Goal: Communication & Community: Answer question/provide support

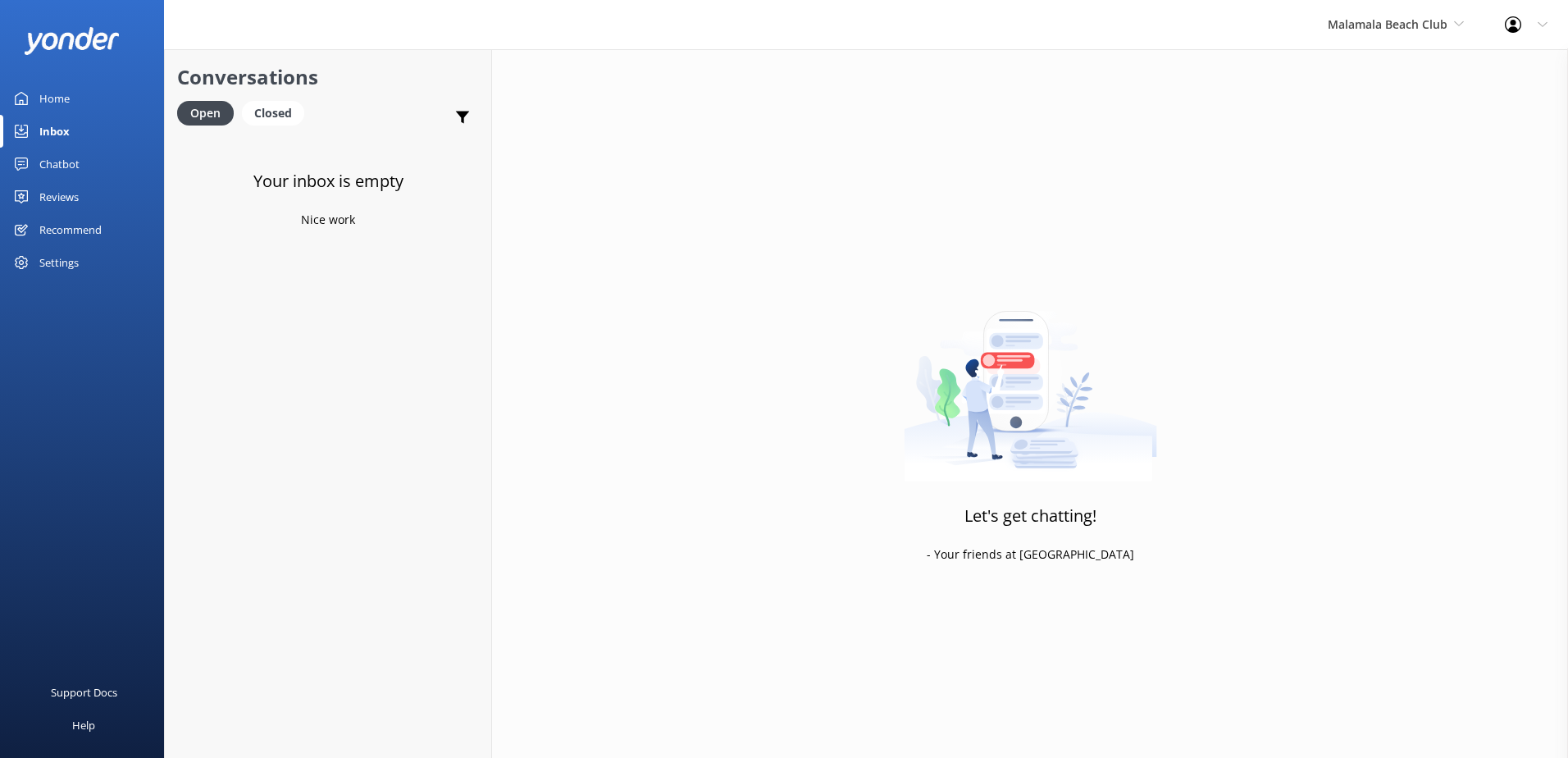
click at [1327, 14] on div "Malamala Beach Club South Sea Sailing South Sea Cruises Malamala Beach Club Awe…" at bounding box center [1396, 25] width 177 height 49
click at [1354, 61] on link "South Sea Sailing" at bounding box center [1390, 69] width 164 height 40
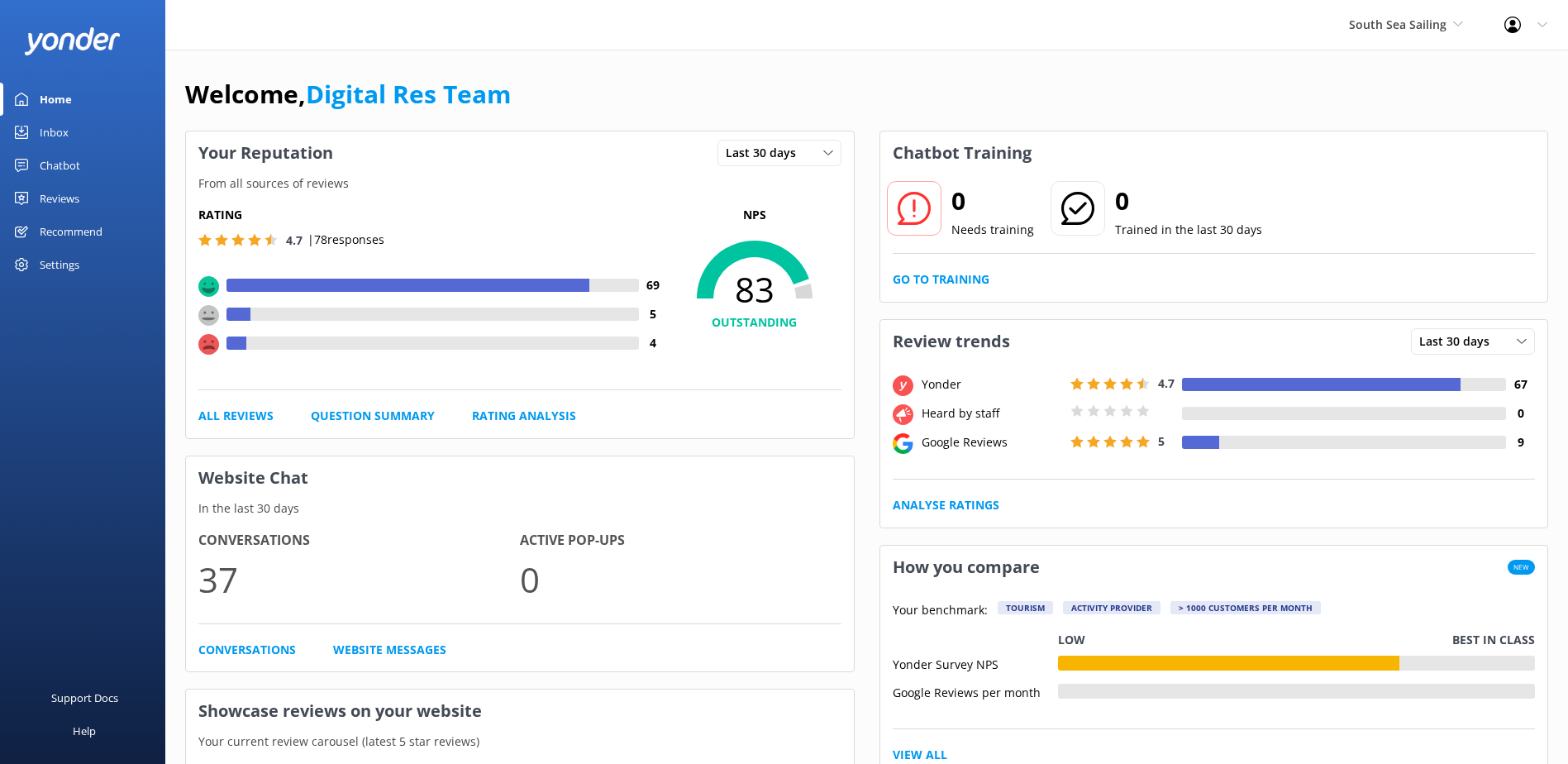
click at [64, 124] on div "Inbox" at bounding box center [54, 132] width 29 height 33
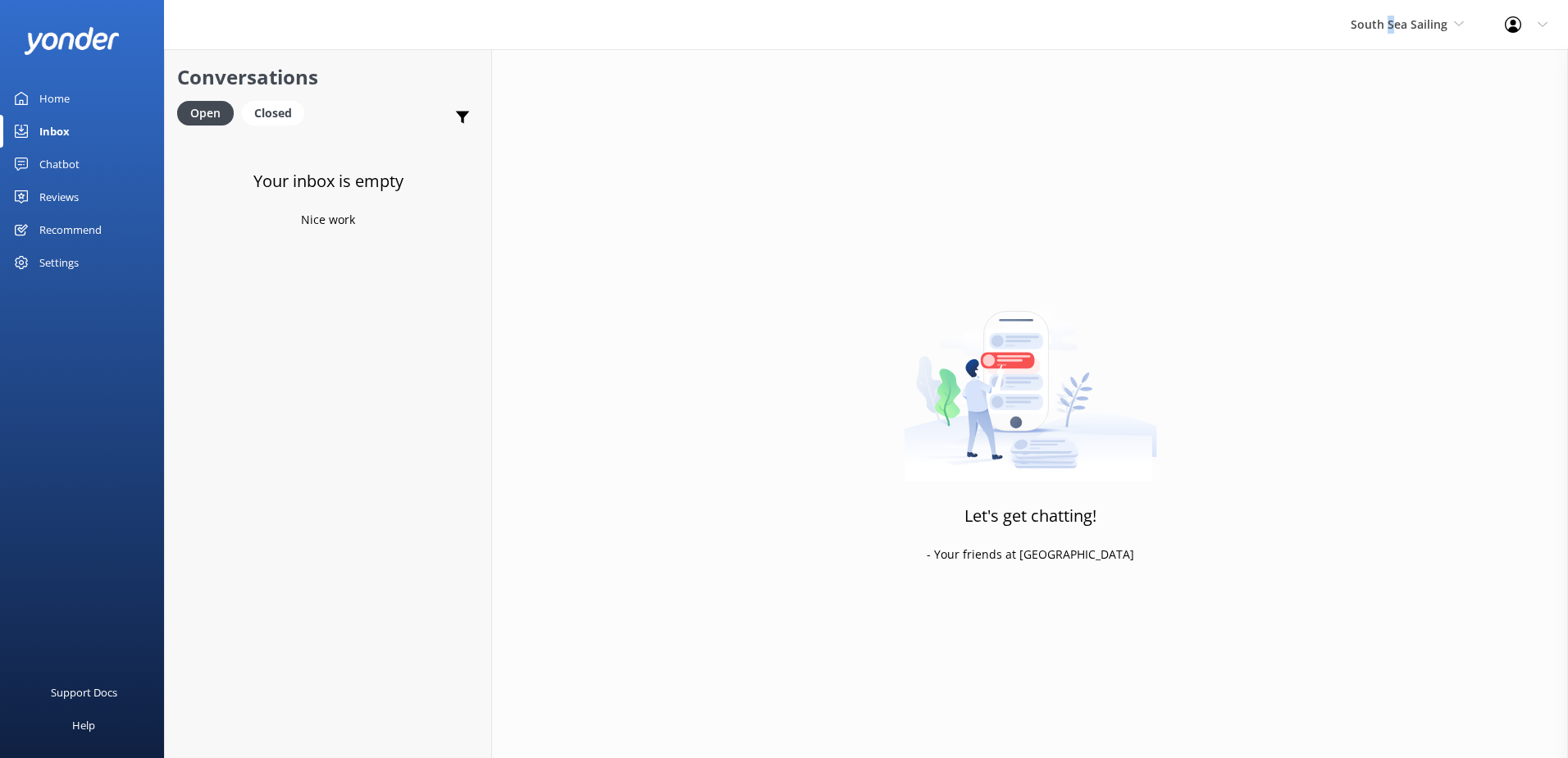
click at [1393, 37] on div "South Sea Sailing South Sea Sailing South Sea Cruises Malamala Beach Club Aweso…" at bounding box center [1408, 25] width 154 height 49
drag, startPoint x: 1393, startPoint y: 37, endPoint x: 1381, endPoint y: 97, distance: 61.2
click at [1381, 97] on link "South Sea Cruises" at bounding box center [1413, 109] width 164 height 40
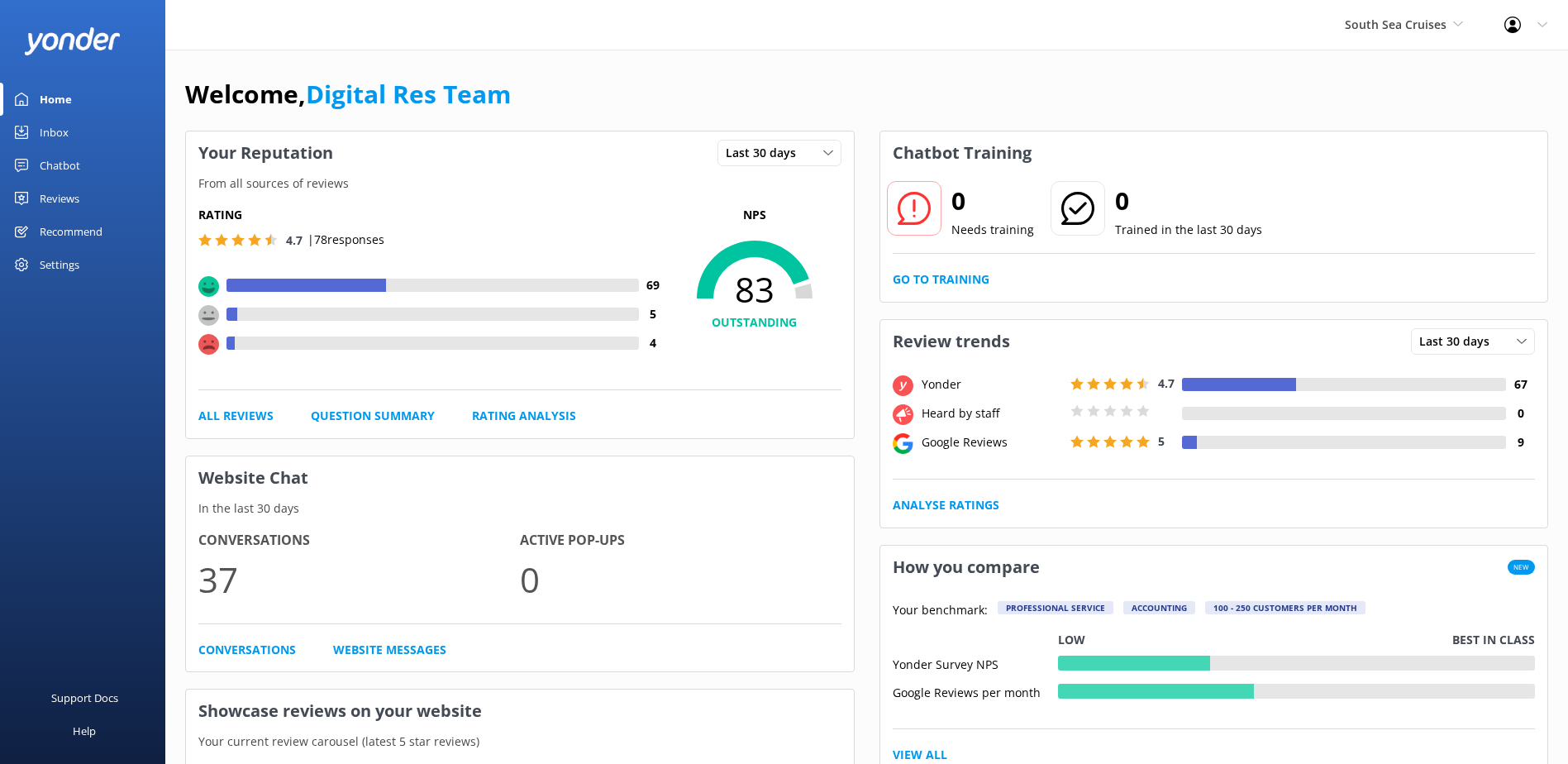
click at [95, 124] on link "Inbox" at bounding box center [83, 132] width 165 height 33
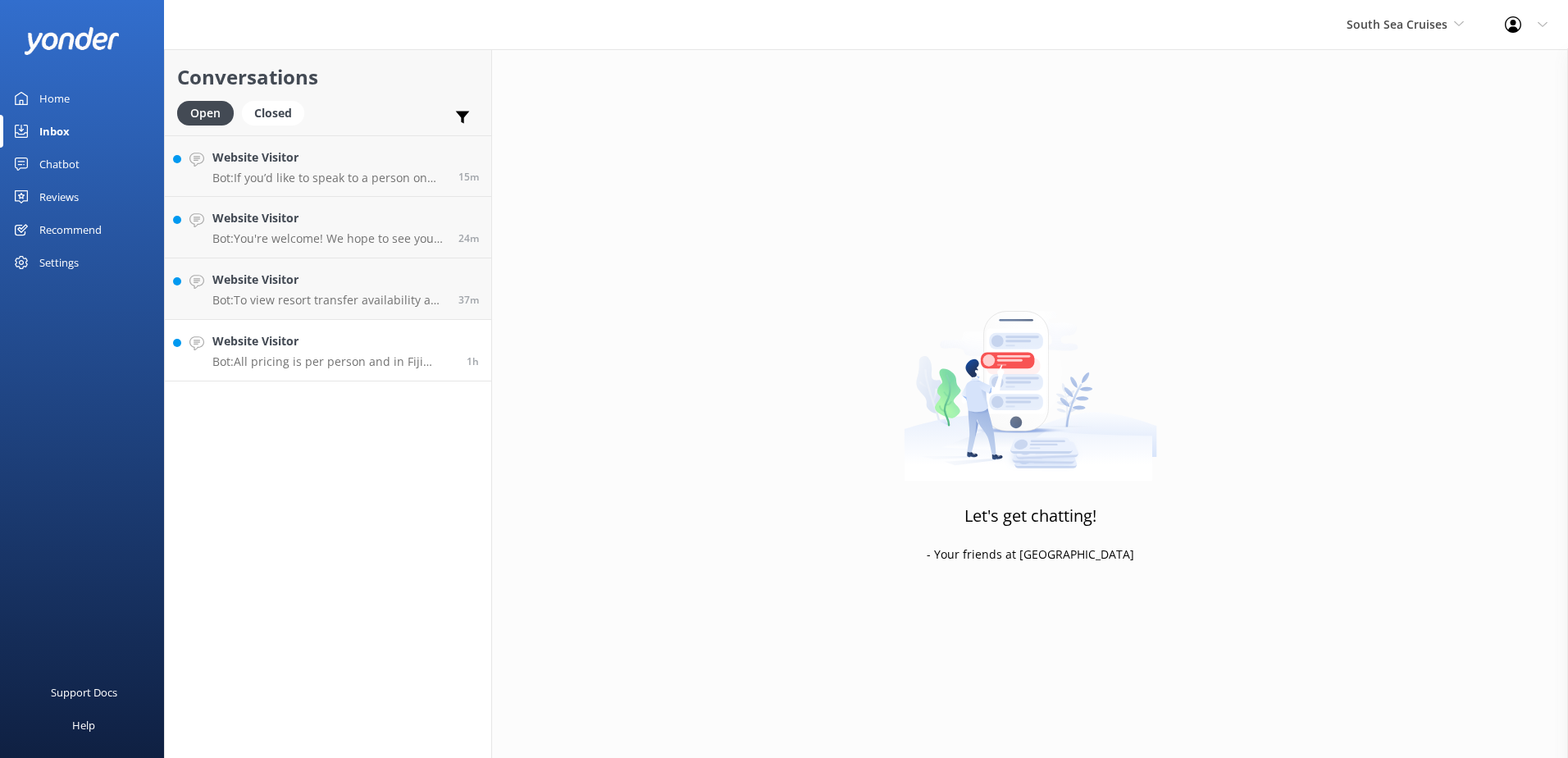
click at [348, 364] on p "Bot: All pricing is per person and in Fiji Dollars unless otherwise stated." at bounding box center [333, 361] width 242 height 15
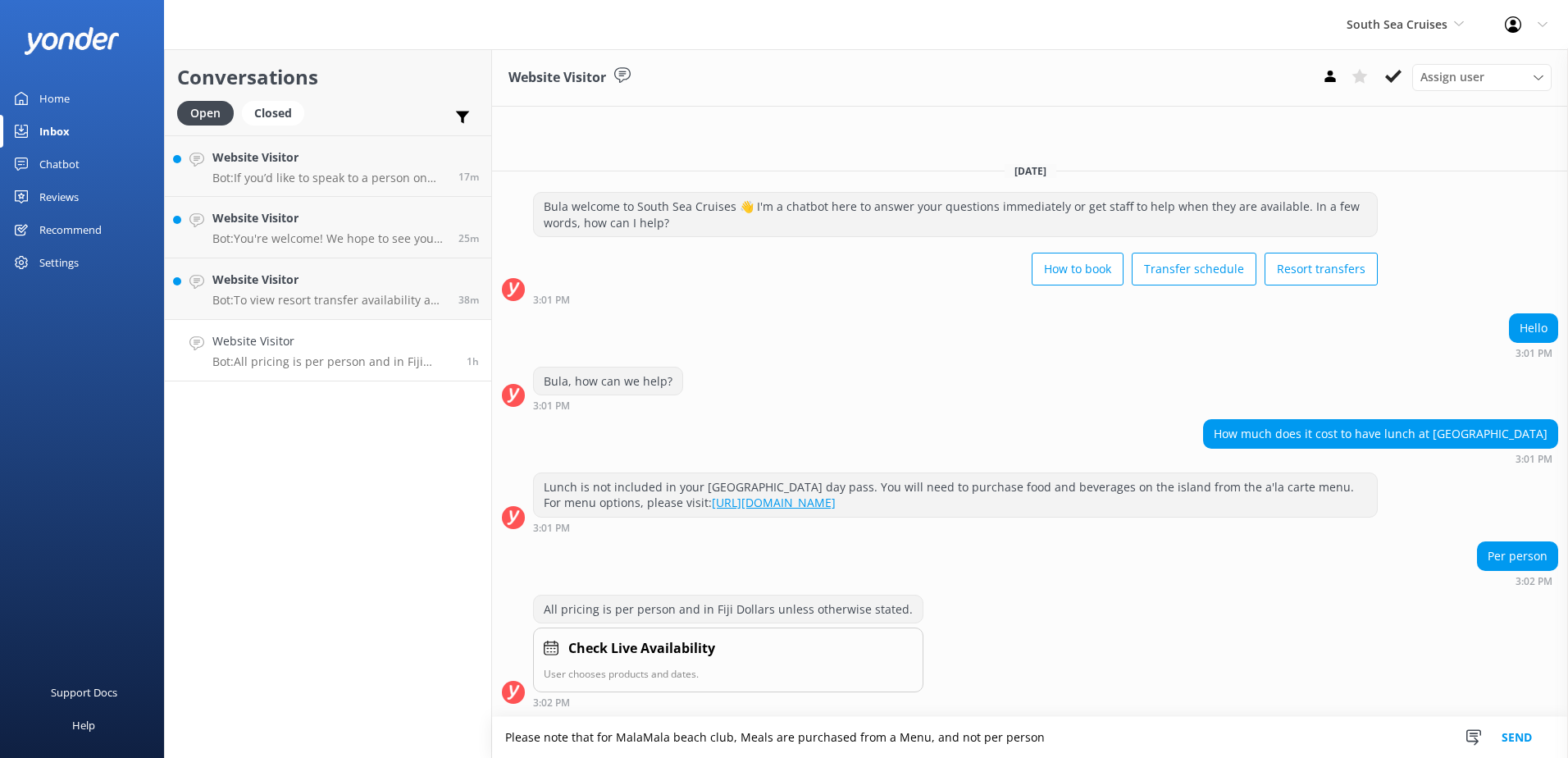
click at [946, 735] on textarea "Please note that for MalaMala beach club, Meals are purchased from a Menu, and …" at bounding box center [1031, 737] width 1076 height 41
drag, startPoint x: 1050, startPoint y: 737, endPoint x: 920, endPoint y: 742, distance: 130.1
click at [920, 742] on textarea "Please note that for MalaMala beach club, Meals are purchased from a Menu, and …" at bounding box center [1031, 737] width 1076 height 41
drag, startPoint x: 1506, startPoint y: 737, endPoint x: 1169, endPoint y: 748, distance: 337.2
click at [1169, 747] on form "Please note that for MalaMala beach club, Meals are purchased from a Menu Pleas…" at bounding box center [1031, 737] width 1076 height 42
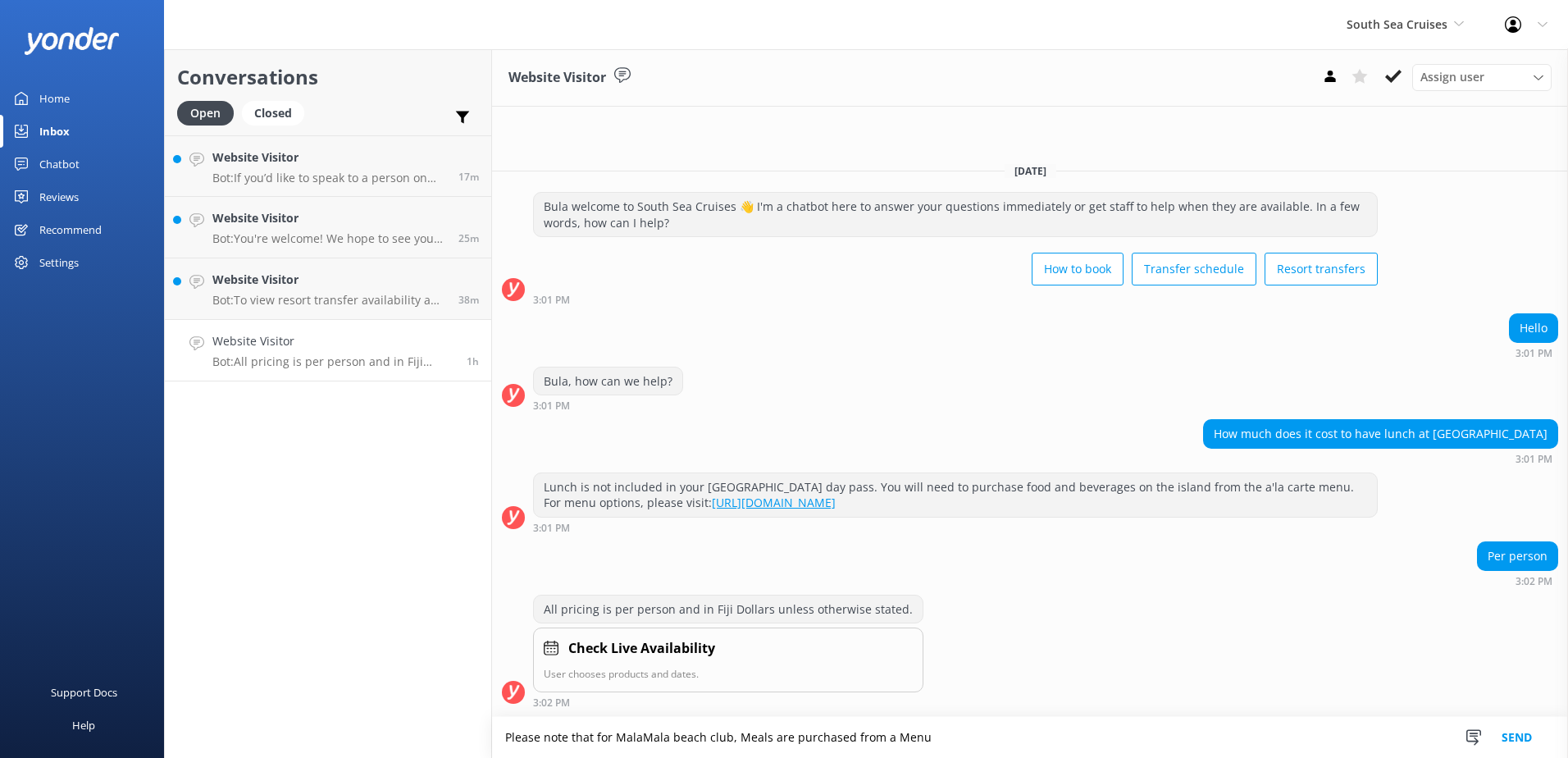
click at [1169, 748] on textarea "Please note that for MalaMala beach club, Meals are purchased from a Menu" at bounding box center [1031, 737] width 1076 height 41
type textarea "Please note that for MalaMala beach club, Meals are purchased from a Menu."
click at [1524, 742] on button "Send" at bounding box center [1518, 737] width 61 height 41
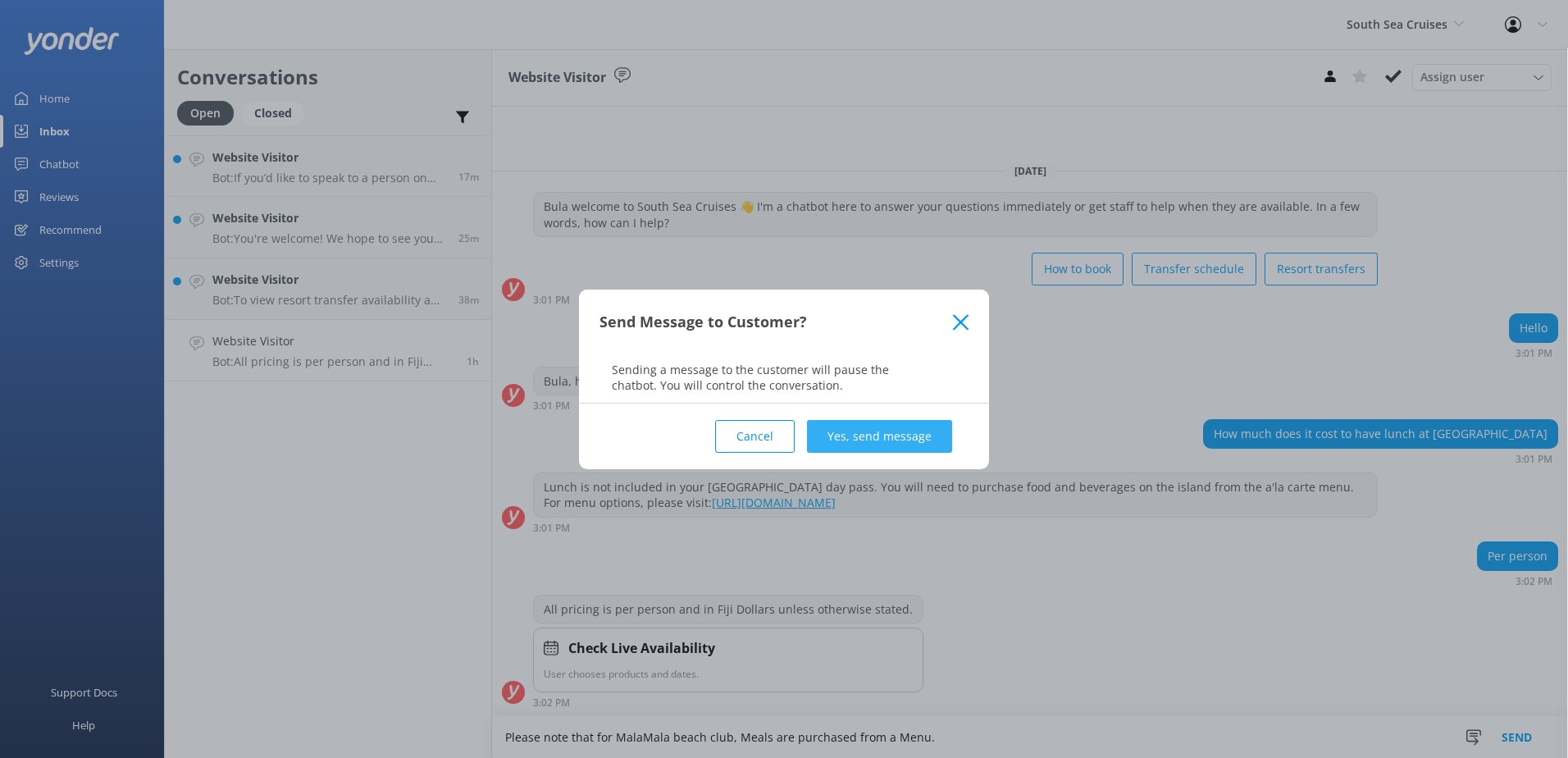
click at [908, 439] on button "Yes, send message" at bounding box center [879, 436] width 145 height 33
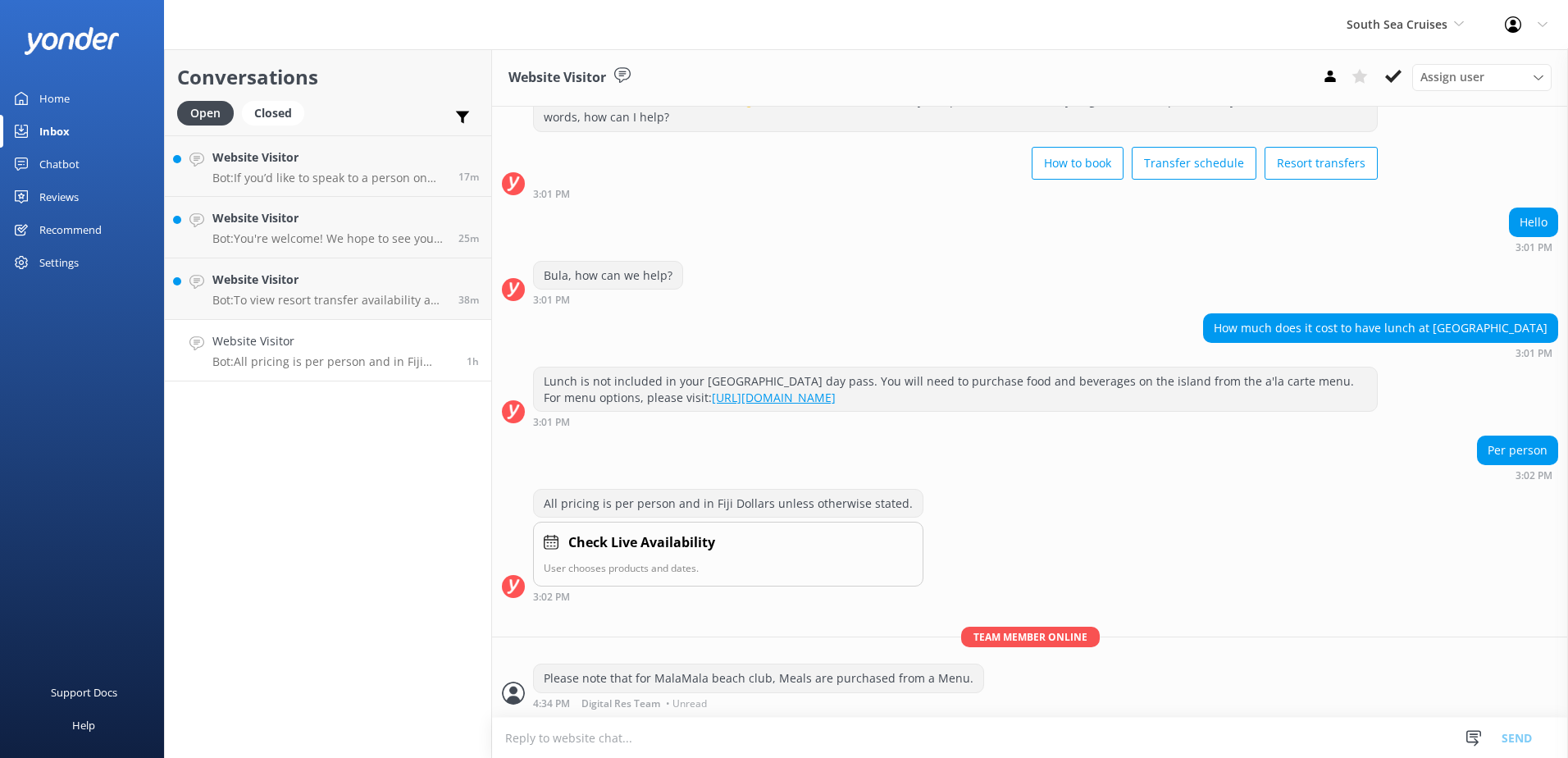
scroll to position [79, 0]
click at [1409, 69] on div "Assign user Alyssa Sonya Digital Res Team Brenda Fenton Asena Naweilulu Miri Ko…" at bounding box center [1433, 77] width 236 height 27
click at [1401, 74] on icon at bounding box center [1394, 76] width 17 height 17
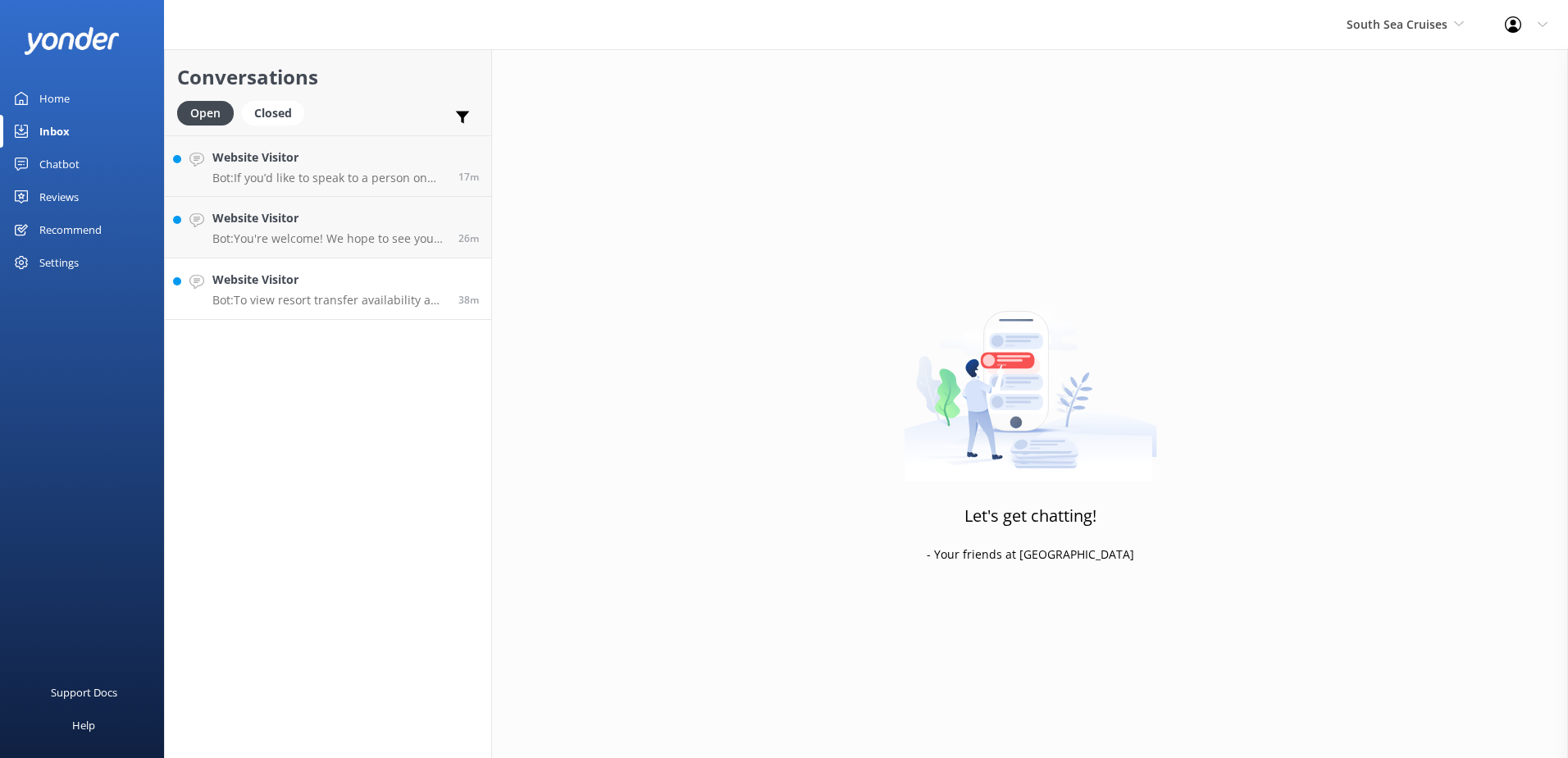
click at [344, 300] on p "Bot: To view resort transfer availability and pricing and book your resort tran…" at bounding box center [329, 300] width 233 height 15
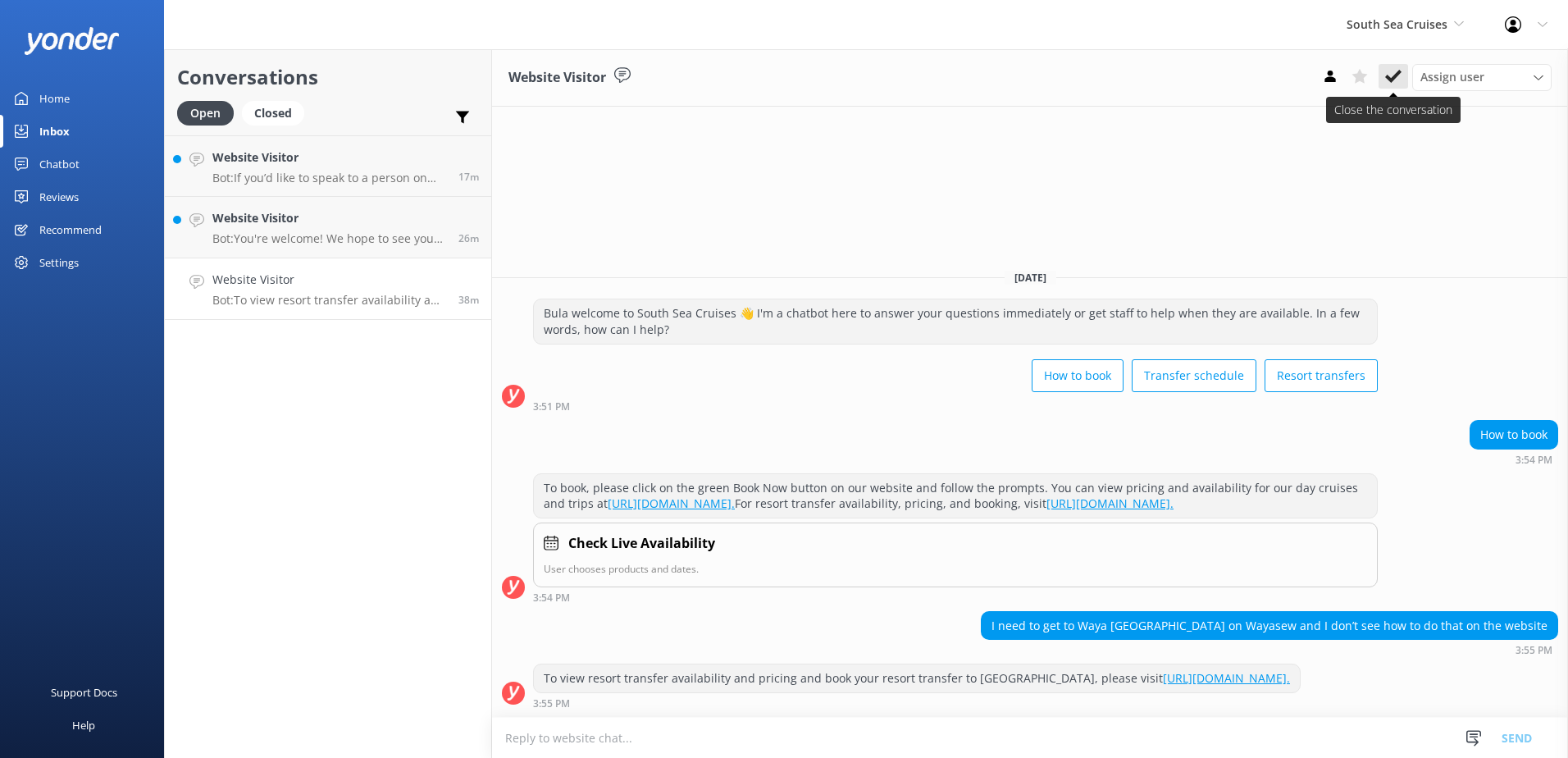
click at [1390, 81] on icon at bounding box center [1394, 76] width 17 height 17
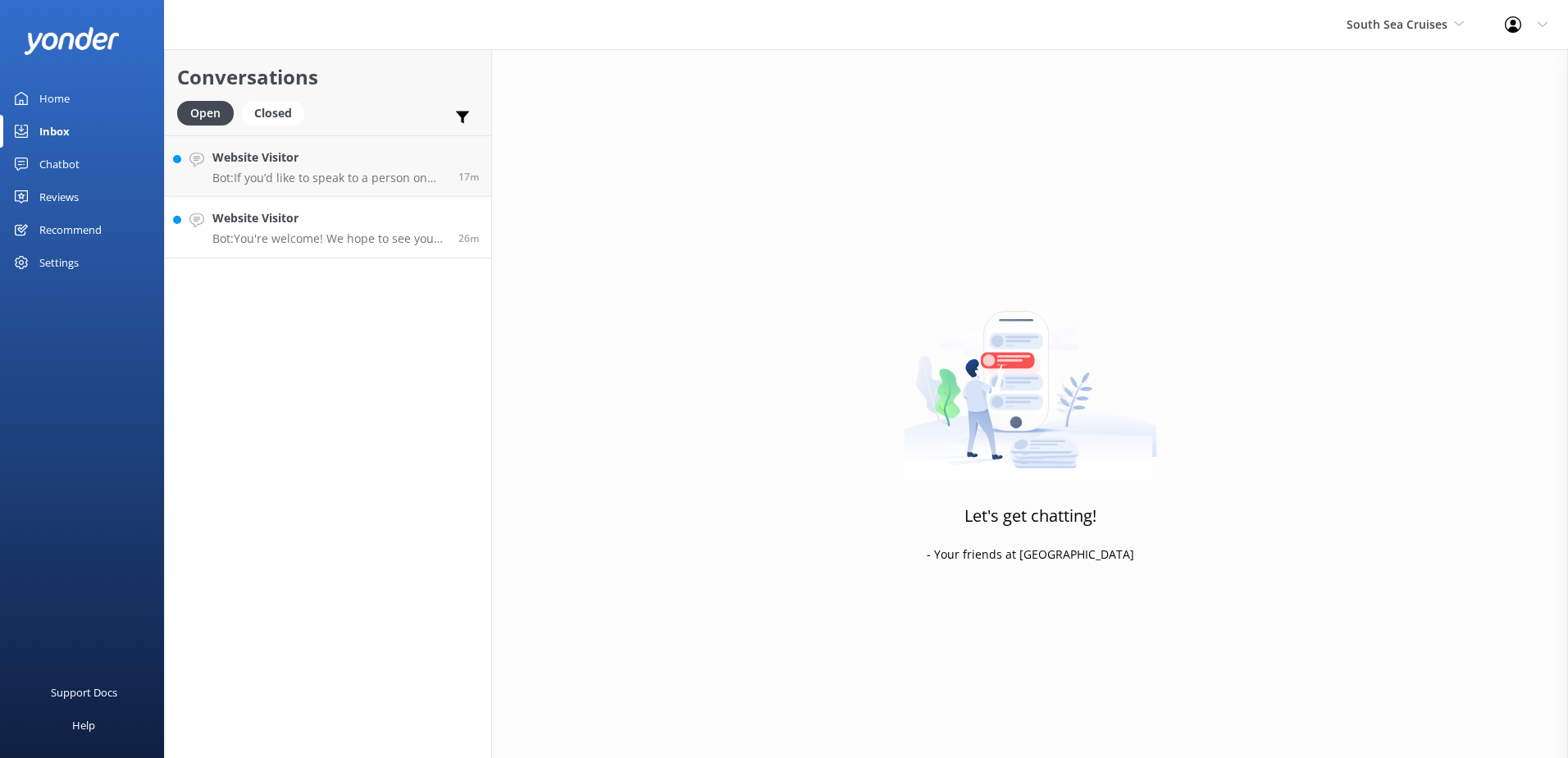
click at [415, 239] on p "Bot: You're welcome! We hope to see you soon!" at bounding box center [329, 238] width 233 height 15
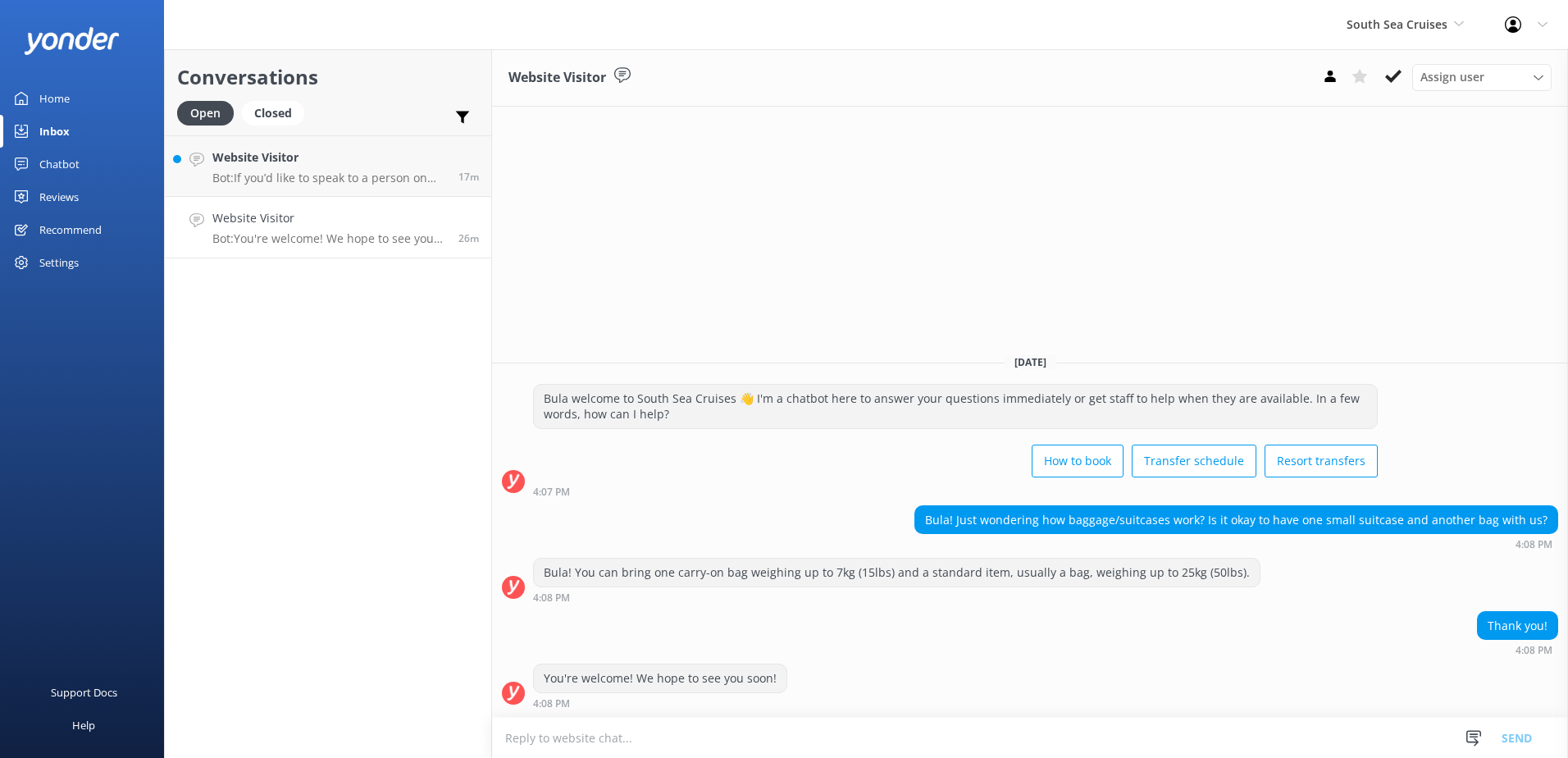
click at [1412, 69] on div "Assign user Alyssa Sonya Digital Res Team Brenda Fenton Asena Naweilulu Miri Ko…" at bounding box center [1433, 77] width 236 height 27
click at [1407, 72] on button at bounding box center [1394, 76] width 30 height 25
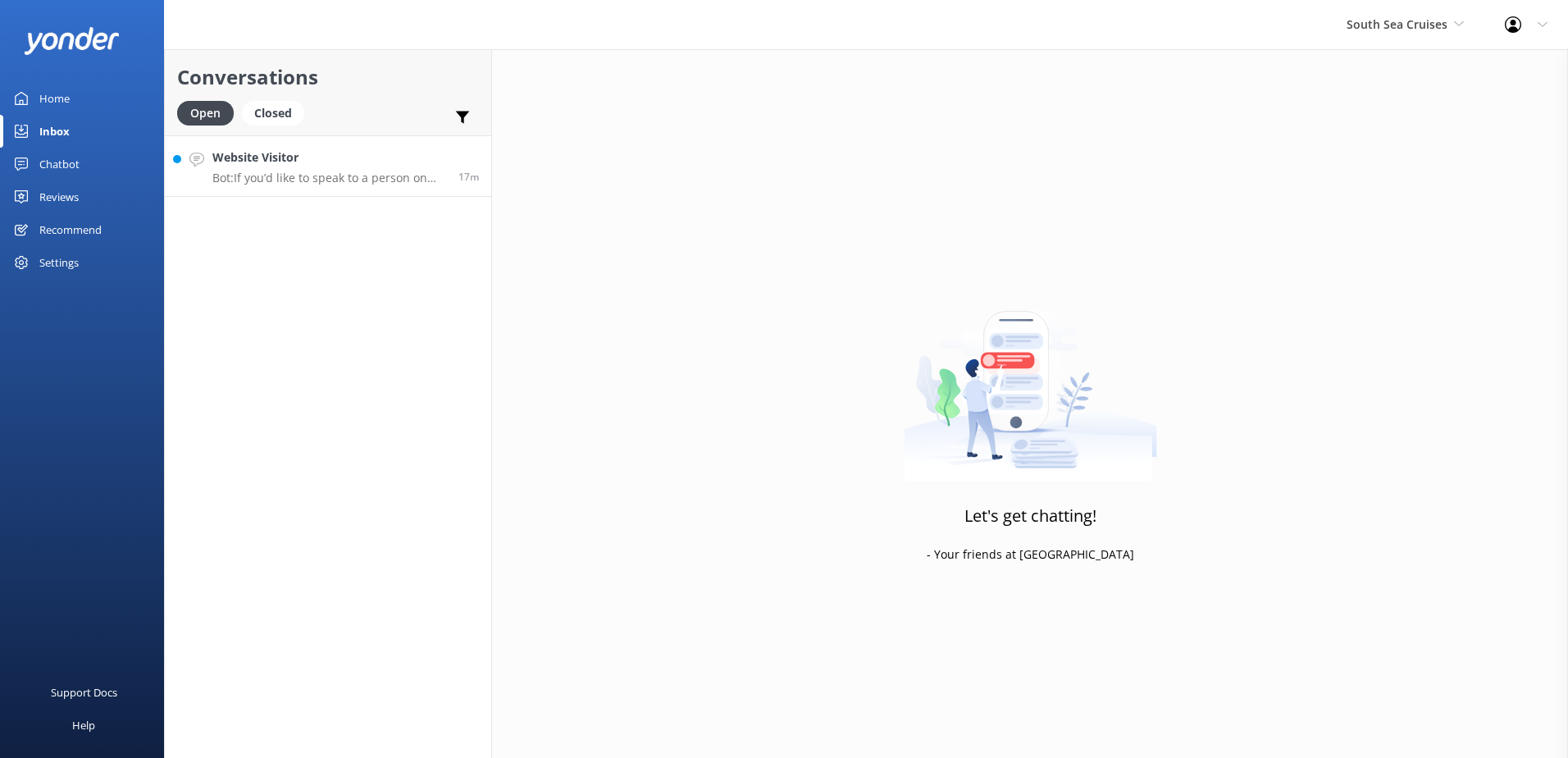
click at [311, 163] on h4 "Website Visitor" at bounding box center [329, 157] width 233 height 18
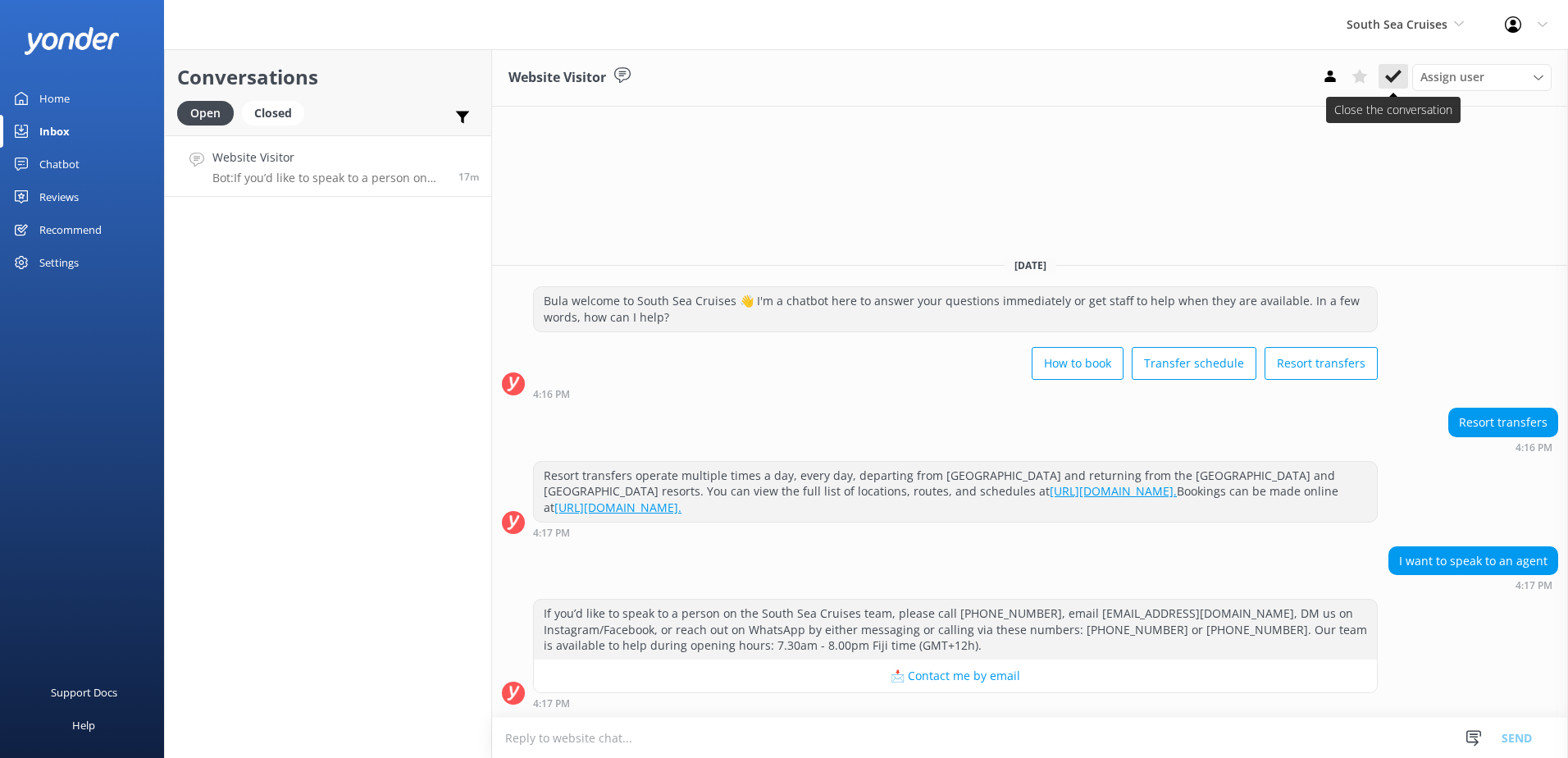
click at [1399, 77] on icon at bounding box center [1394, 76] width 17 height 17
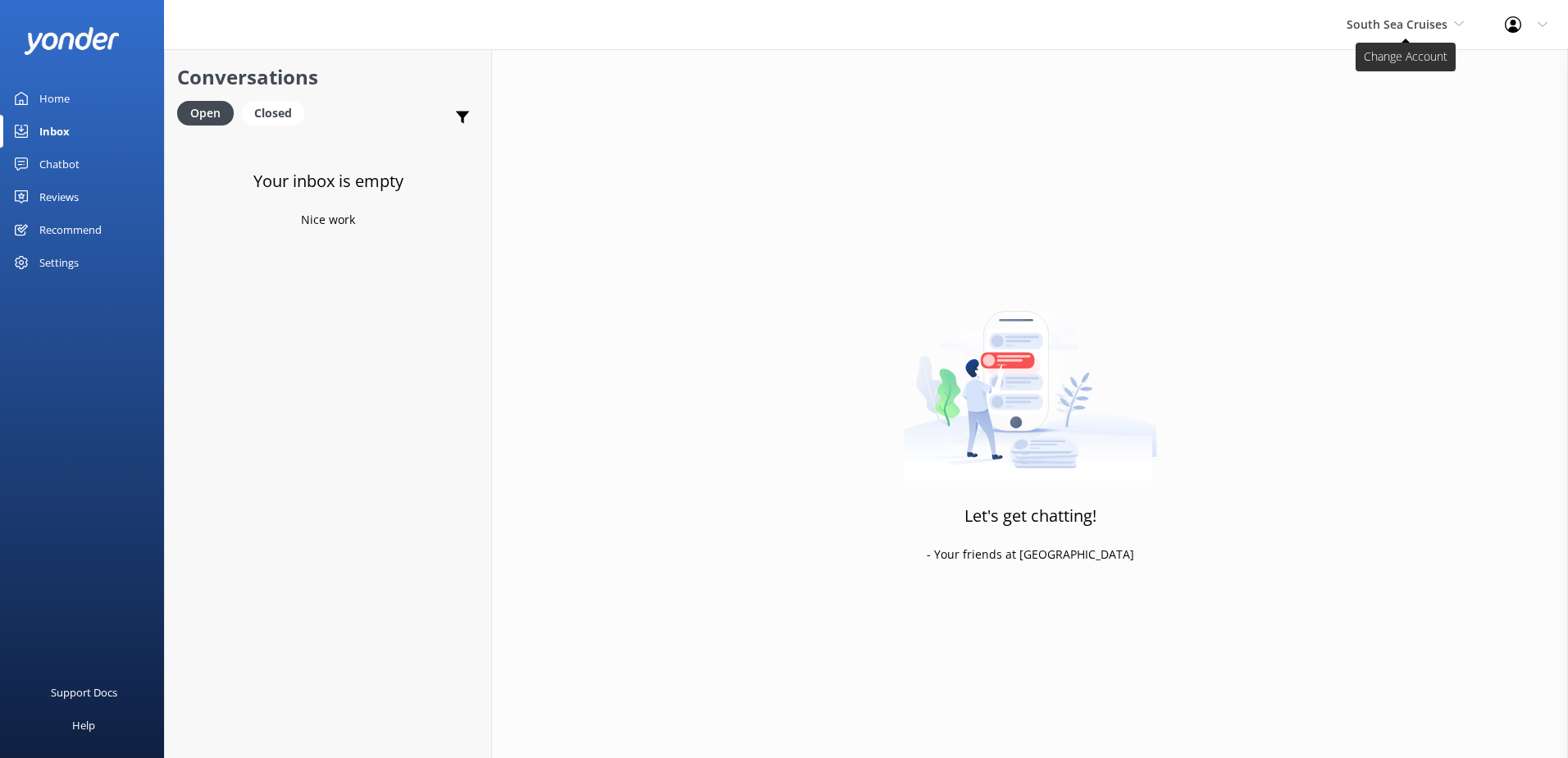
click at [1423, 22] on span "South Sea Cruises" at bounding box center [1398, 25] width 101 height 16
click at [1408, 146] on link "Malamala Beach Club" at bounding box center [1409, 147] width 164 height 40
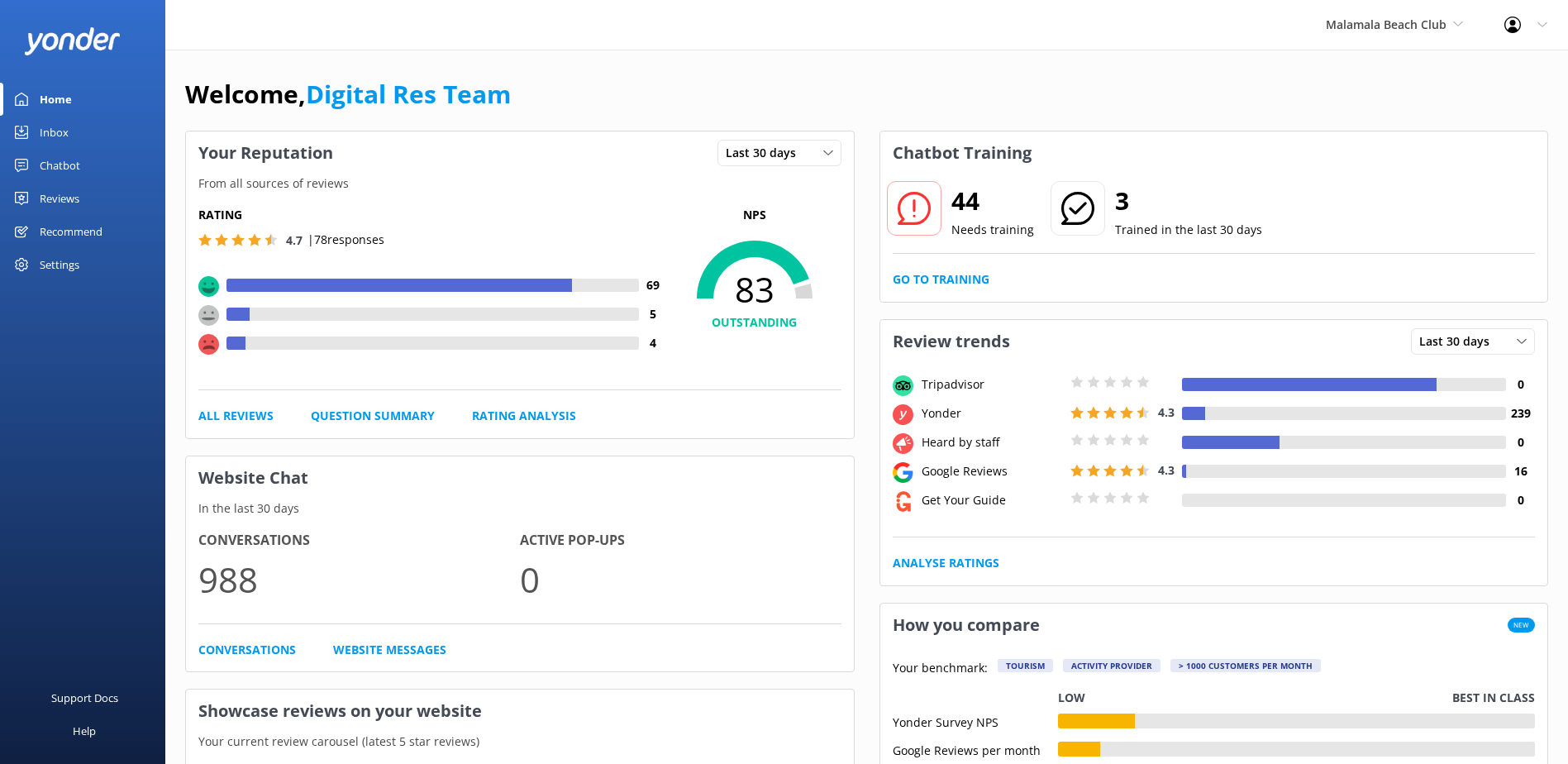
drag, startPoint x: 32, startPoint y: 130, endPoint x: 41, endPoint y: 131, distance: 9.1
click at [34, 129] on link "Inbox" at bounding box center [83, 132] width 165 height 33
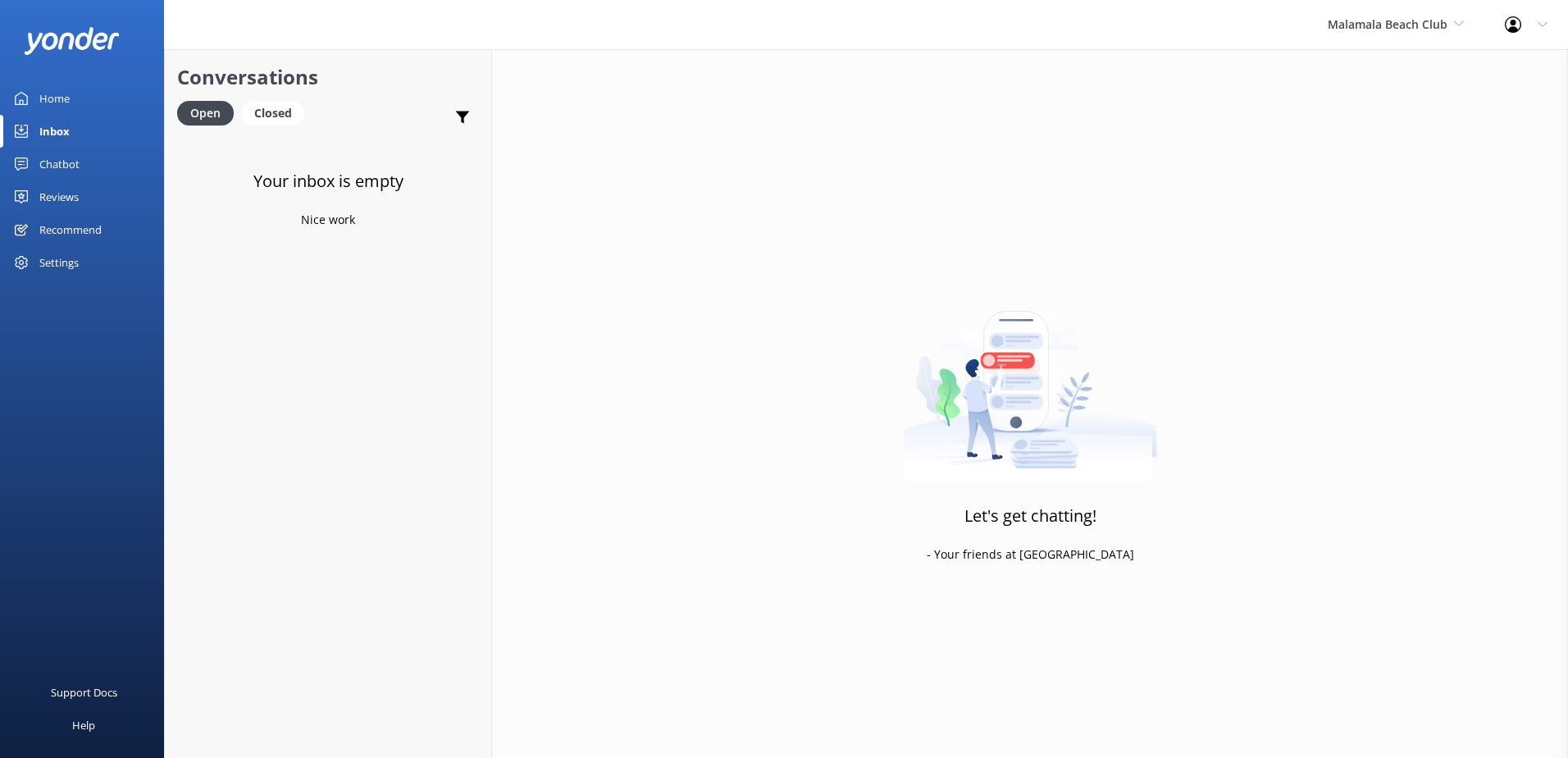
click at [1380, 11] on div "Malamala Beach Club South Sea Sailing South Sea Cruises Malamala Beach Club Awe…" at bounding box center [1396, 25] width 177 height 49
click at [1350, 180] on link "Awesome Adventures Fiji" at bounding box center [1390, 187] width 164 height 40
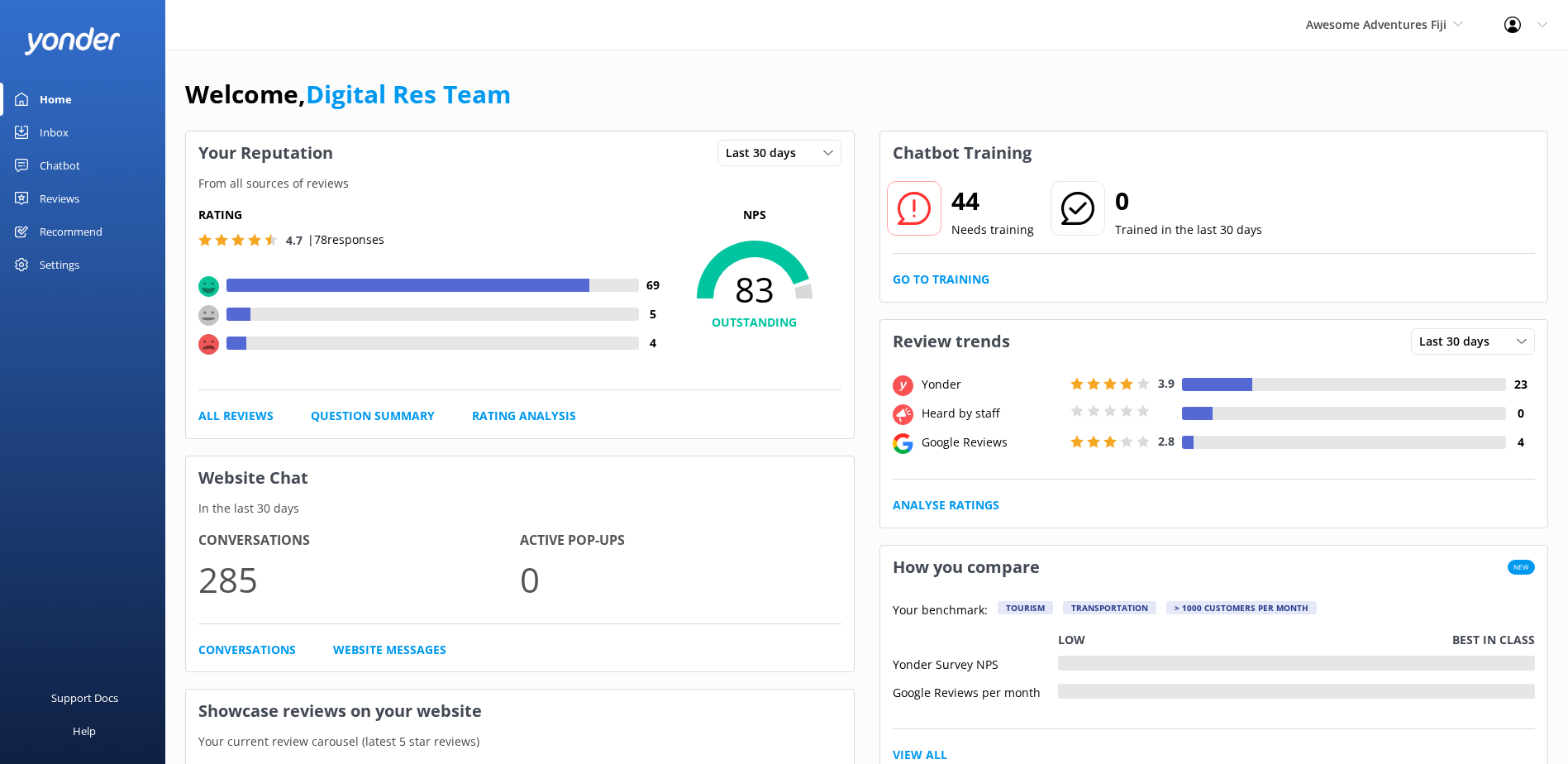
click at [80, 138] on link "Inbox" at bounding box center [83, 132] width 165 height 33
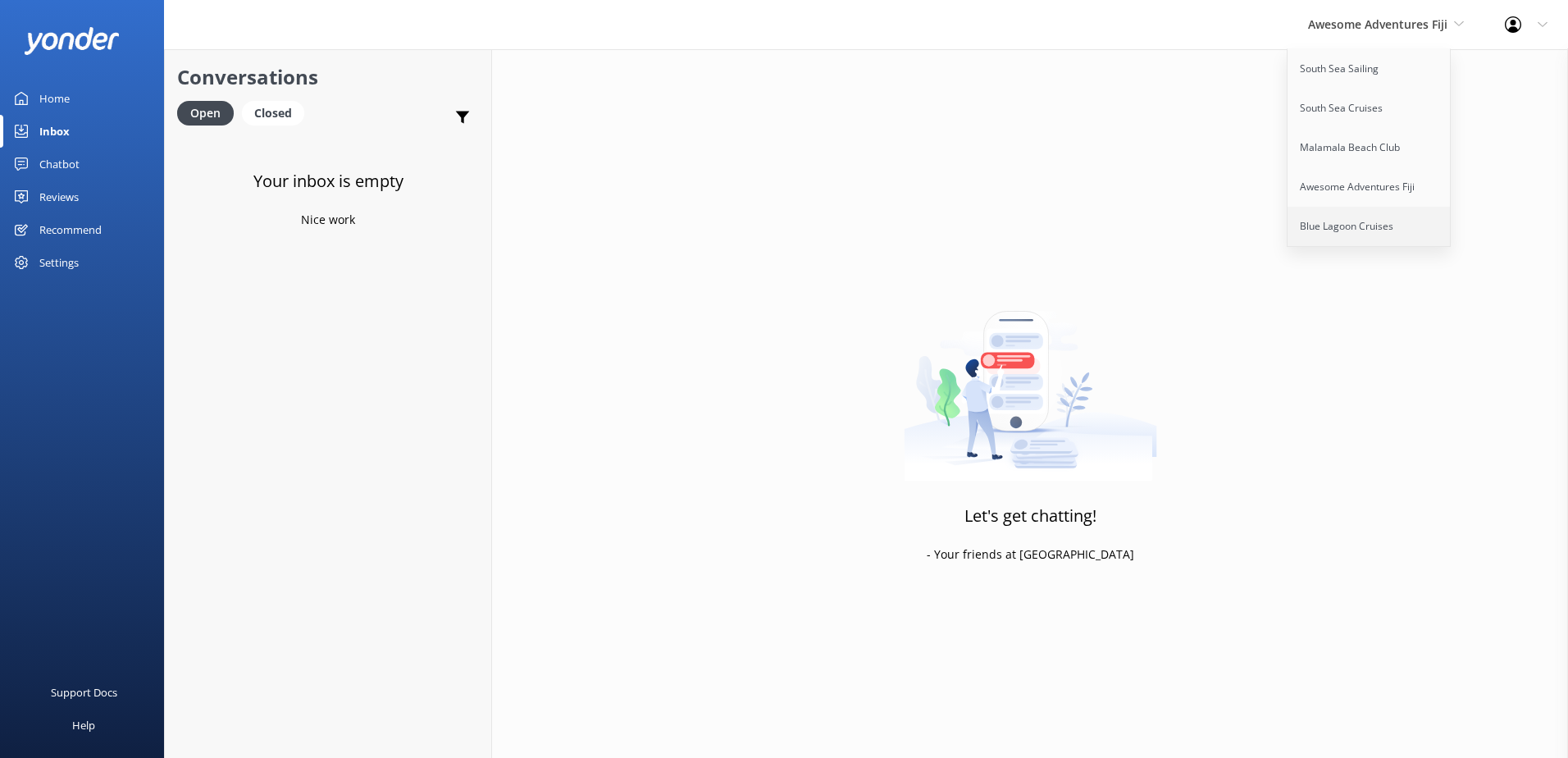
click at [1388, 234] on link "Blue Lagoon Cruises" at bounding box center [1370, 227] width 164 height 40
